Goal: Check status: Check status

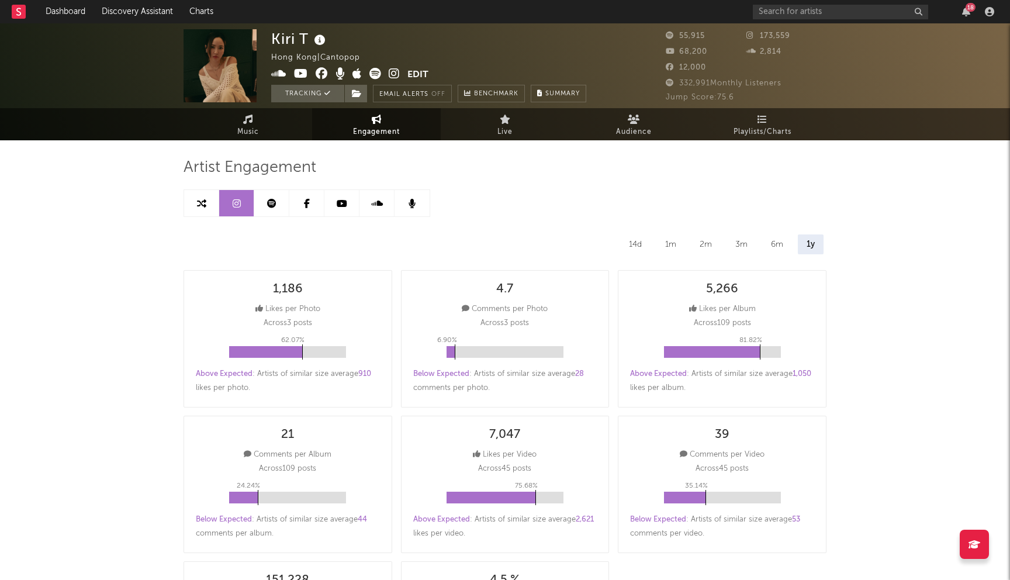
select select "6m"
drag, startPoint x: 320, startPoint y: 160, endPoint x: 185, endPoint y: 165, distance: 135.1
click at [185, 165] on div "Artist Engagement" at bounding box center [505, 168] width 643 height 20
click at [185, 165] on span "Artist Engagement" at bounding box center [250, 168] width 133 height 14
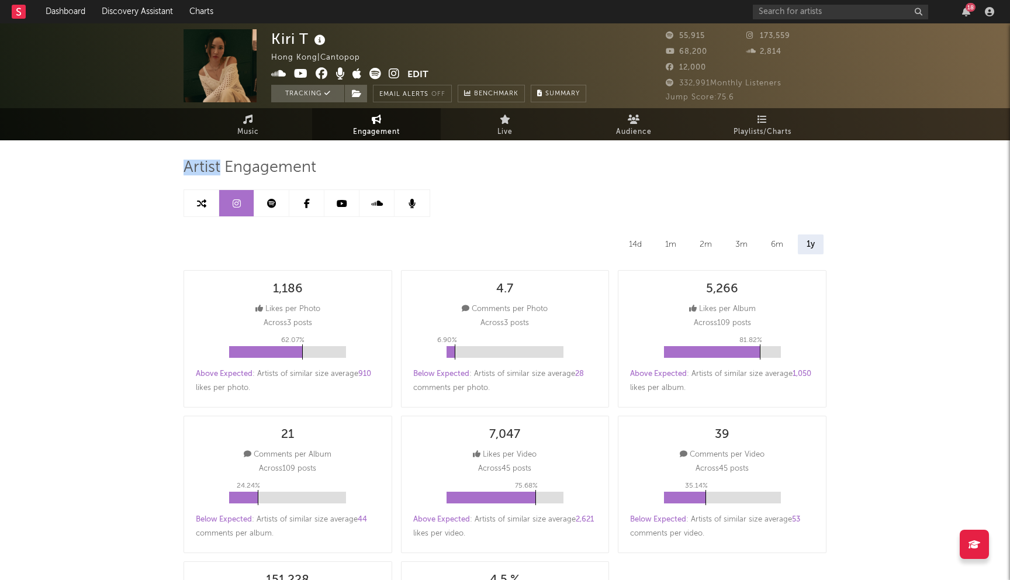
click at [216, 165] on span "Artist Engagement" at bounding box center [250, 168] width 133 height 14
drag, startPoint x: 216, startPoint y: 165, endPoint x: 252, endPoint y: 165, distance: 36.2
click at [252, 165] on span "Artist Engagement" at bounding box center [250, 168] width 133 height 14
drag, startPoint x: 252, startPoint y: 165, endPoint x: 229, endPoint y: 165, distance: 23.4
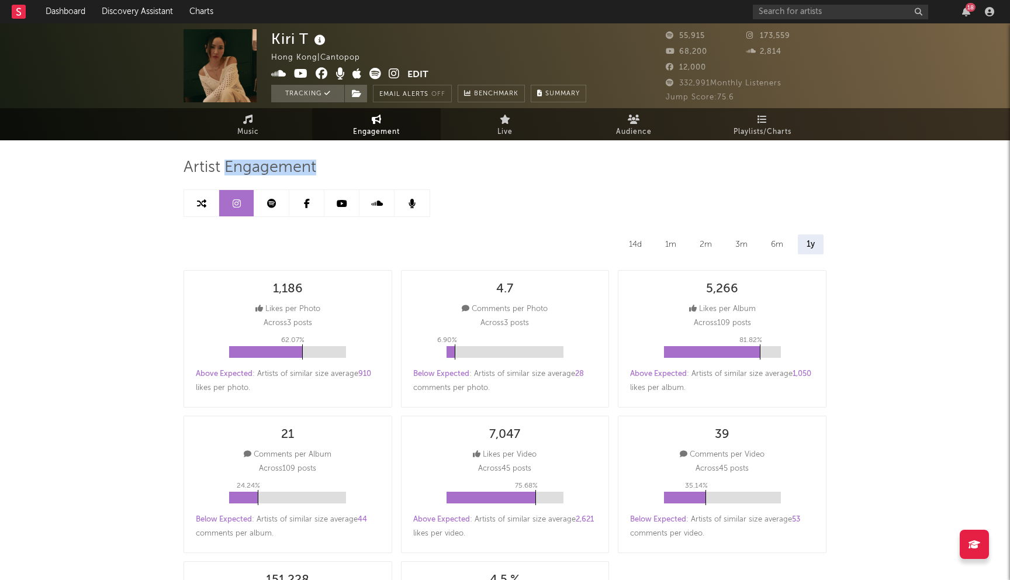
click at [229, 165] on span "Artist Engagement" at bounding box center [250, 168] width 133 height 14
drag, startPoint x: 215, startPoint y: 164, endPoint x: 358, endPoint y: 178, distance: 143.3
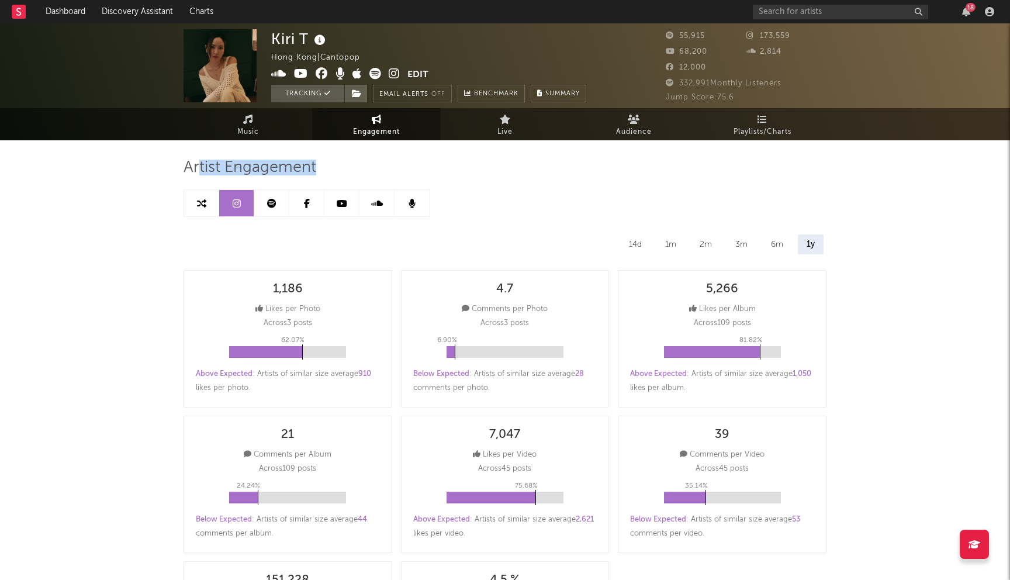
drag, startPoint x: 346, startPoint y: 165, endPoint x: 199, endPoint y: 167, distance: 146.8
click at [199, 167] on div "Artist Engagement" at bounding box center [505, 168] width 643 height 20
click at [199, 167] on span "Artist Engagement" at bounding box center [250, 168] width 133 height 14
drag, startPoint x: 199, startPoint y: 167, endPoint x: 331, endPoint y: 167, distance: 132.1
click at [331, 167] on div "Artist Engagement" at bounding box center [505, 168] width 643 height 20
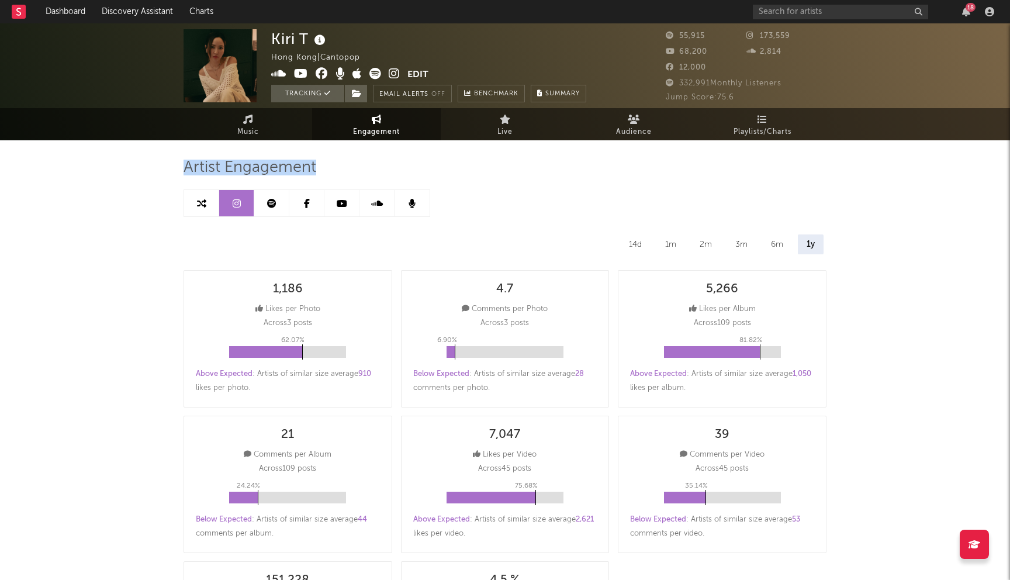
click at [331, 167] on div "Artist Engagement" at bounding box center [505, 168] width 643 height 20
